Goal: Task Accomplishment & Management: Use online tool/utility

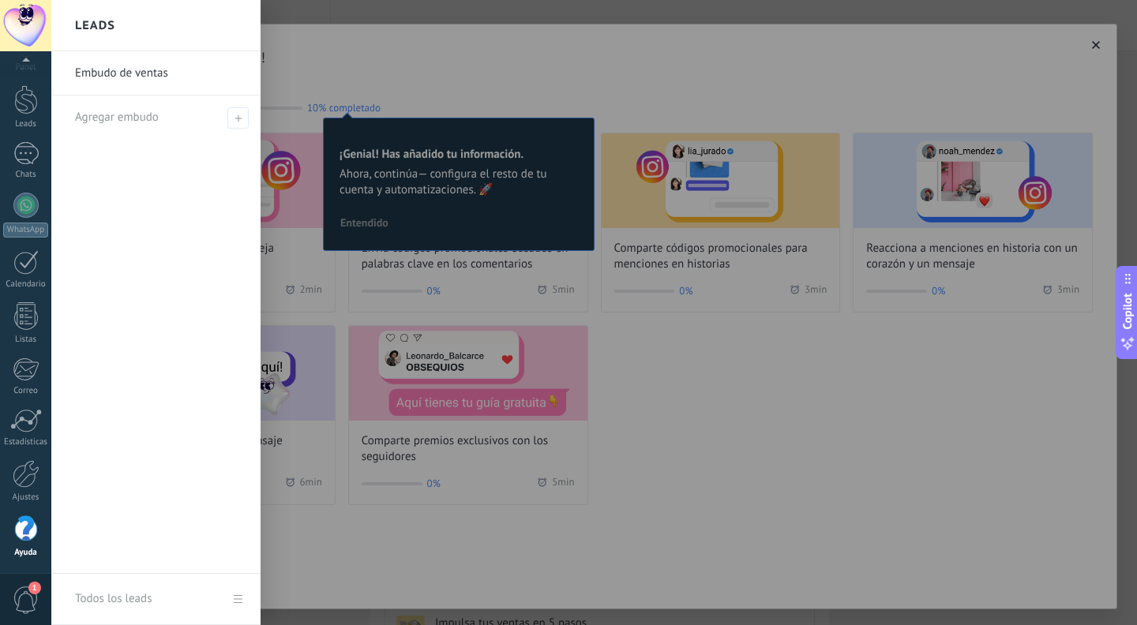
click at [387, 32] on div at bounding box center [619, 312] width 1137 height 625
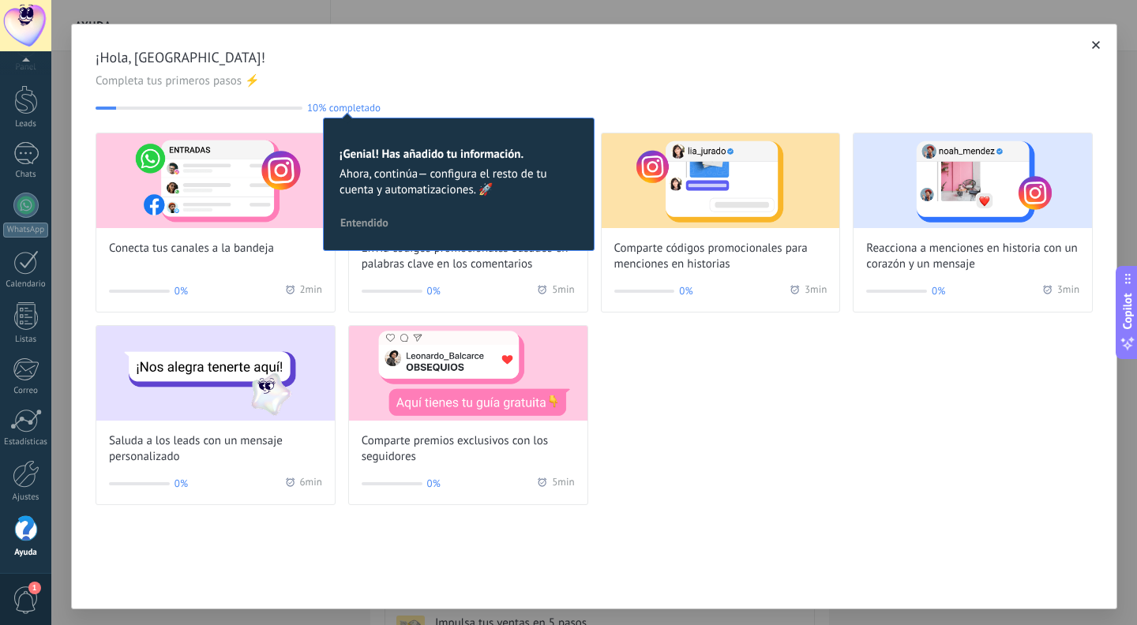
click at [1092, 44] on icon "button" at bounding box center [1096, 45] width 8 height 8
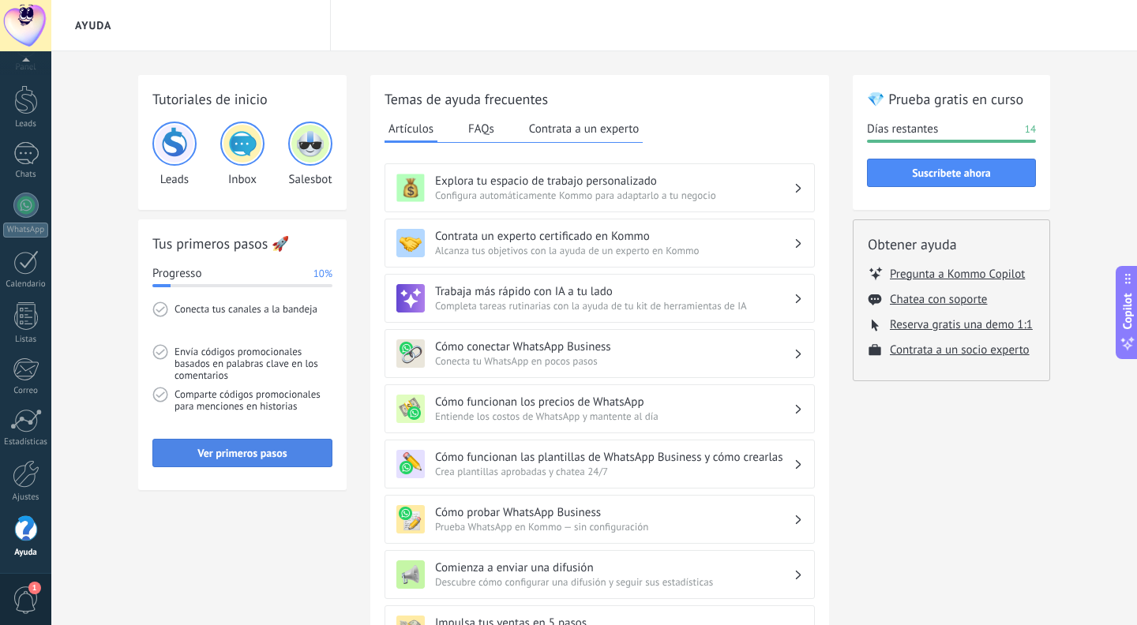
click at [231, 452] on span "Ver primeros pasos" at bounding box center [241, 453] width 89 height 11
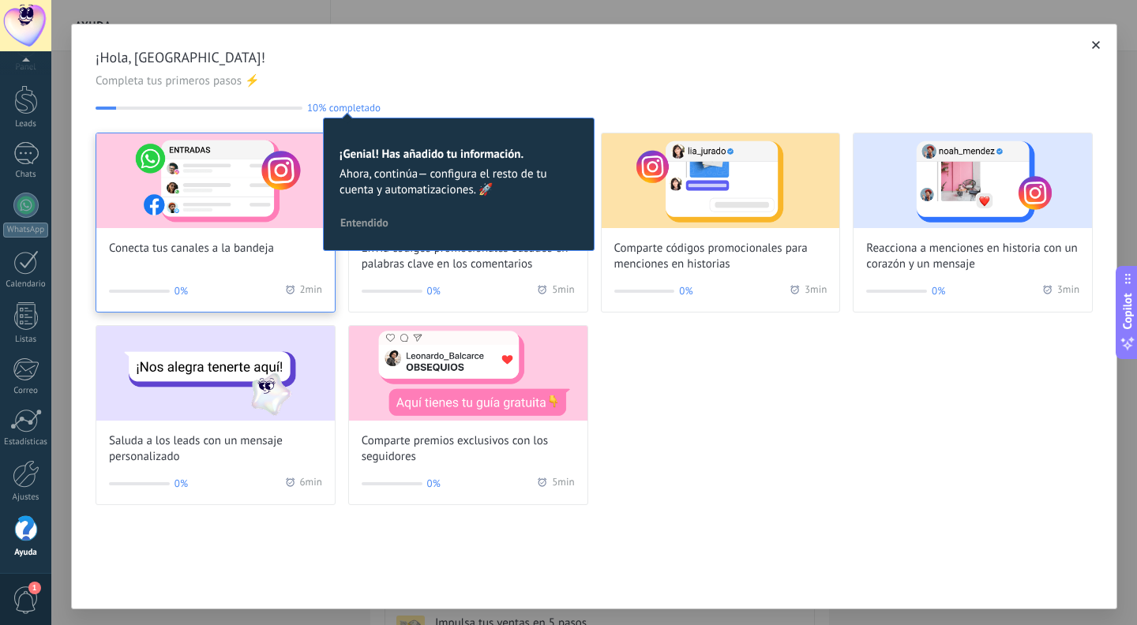
scroll to position [1, 0]
click at [232, 148] on img at bounding box center [215, 180] width 238 height 95
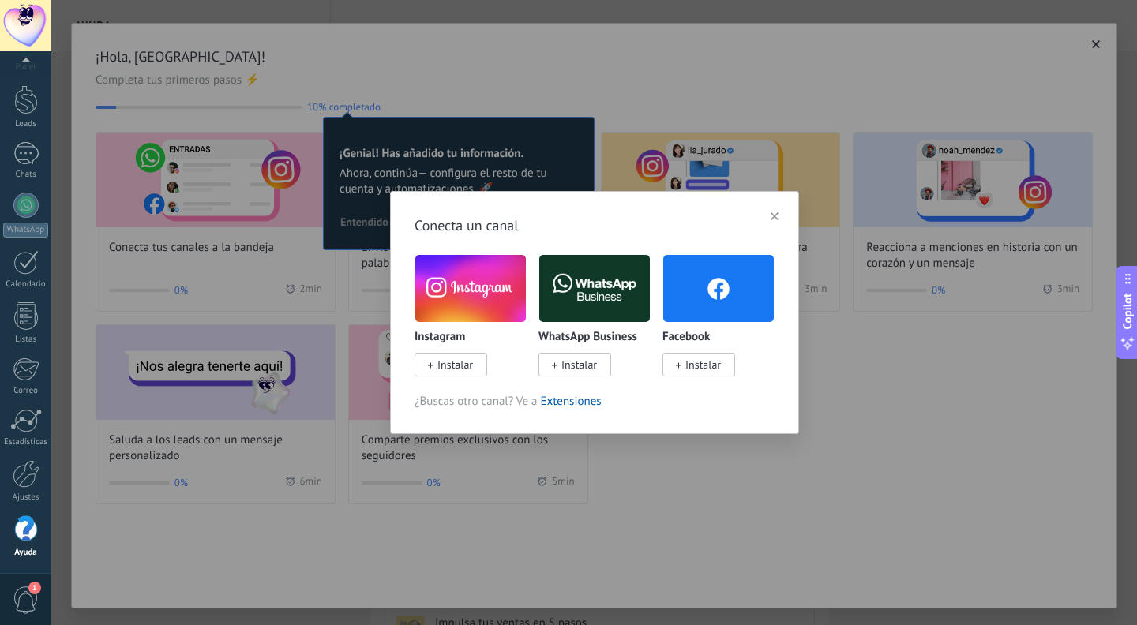
click at [587, 364] on span "Instalar" at bounding box center [579, 365] width 36 height 14
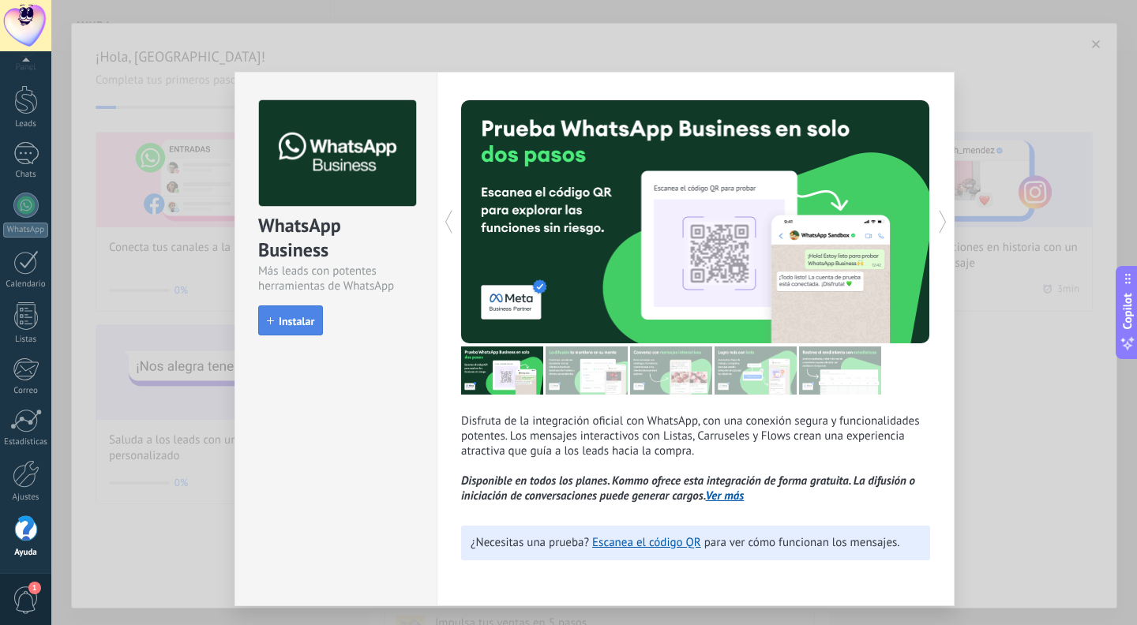
click at [298, 321] on span "Instalar" at bounding box center [297, 321] width 36 height 11
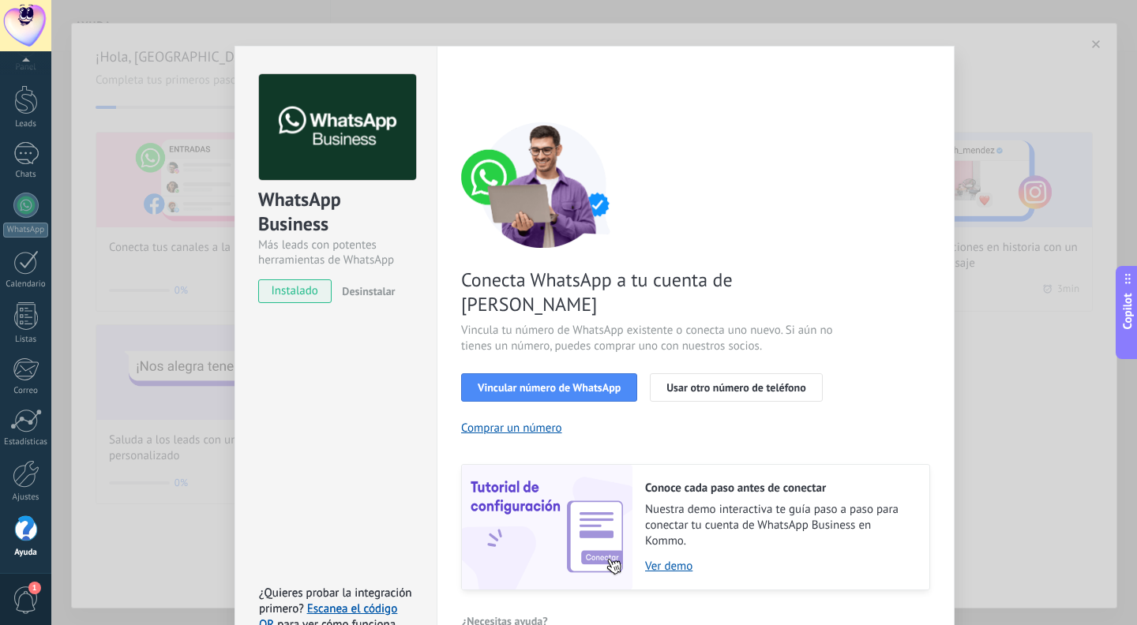
scroll to position [44, 0]
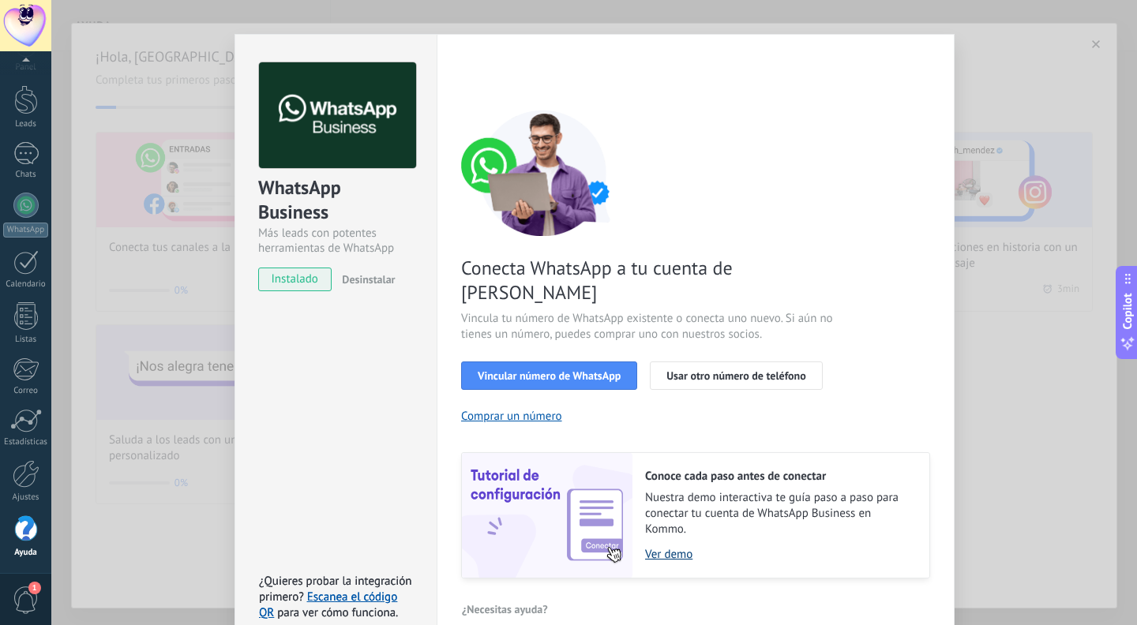
click at [658, 547] on link "Ver demo" at bounding box center [779, 554] width 268 height 15
